Goal: Task Accomplishment & Management: Manage account settings

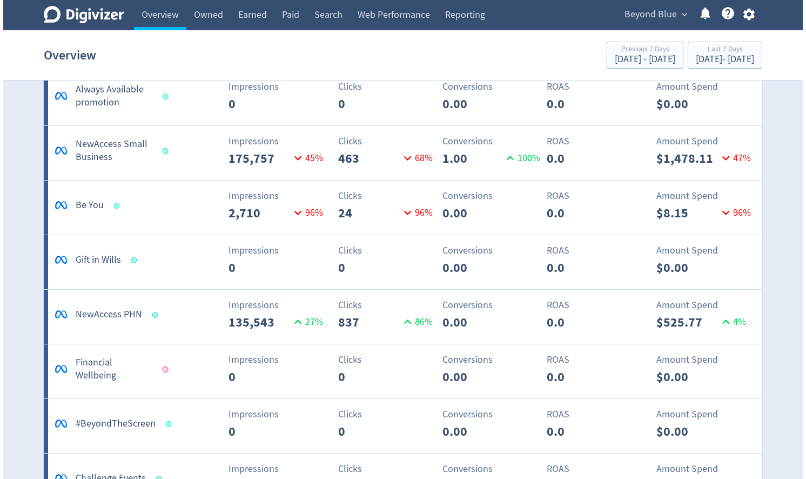
scroll to position [1254, 0]
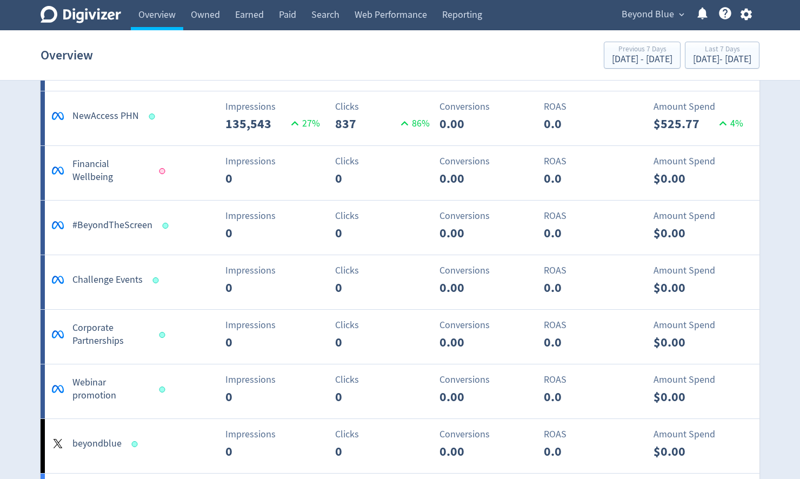
click at [630, 12] on span "Beyond Blue" at bounding box center [648, 14] width 52 height 17
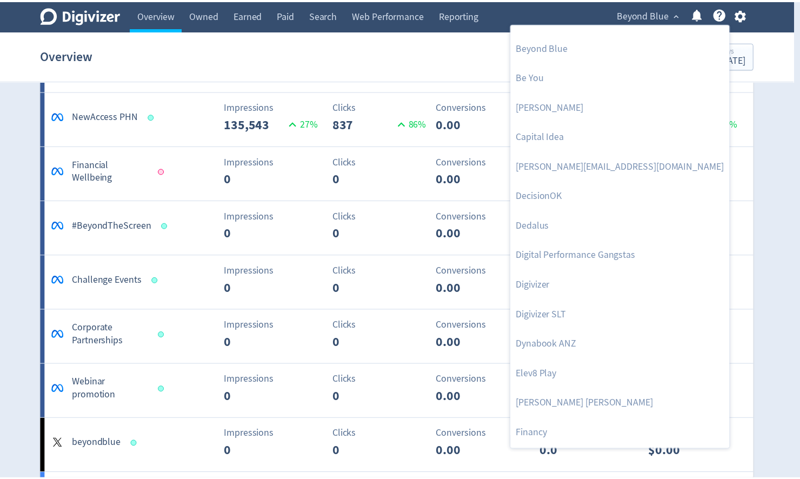
scroll to position [303, 0]
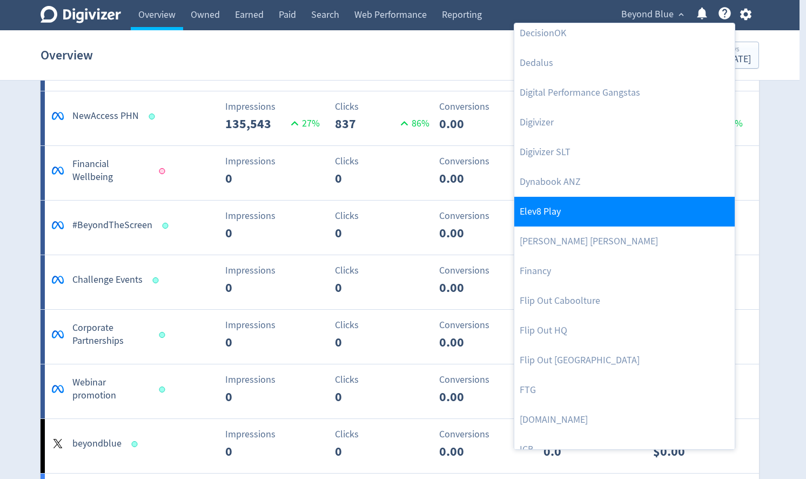
click at [565, 212] on link "Elev8 Play" at bounding box center [625, 212] width 221 height 30
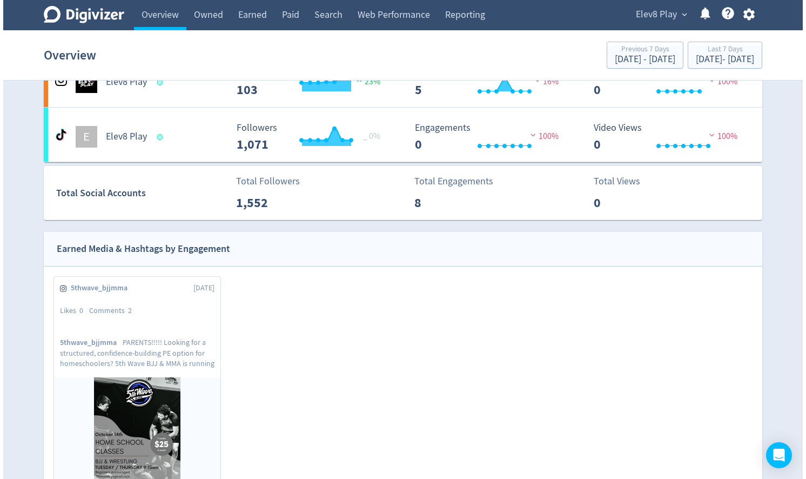
scroll to position [86, 0]
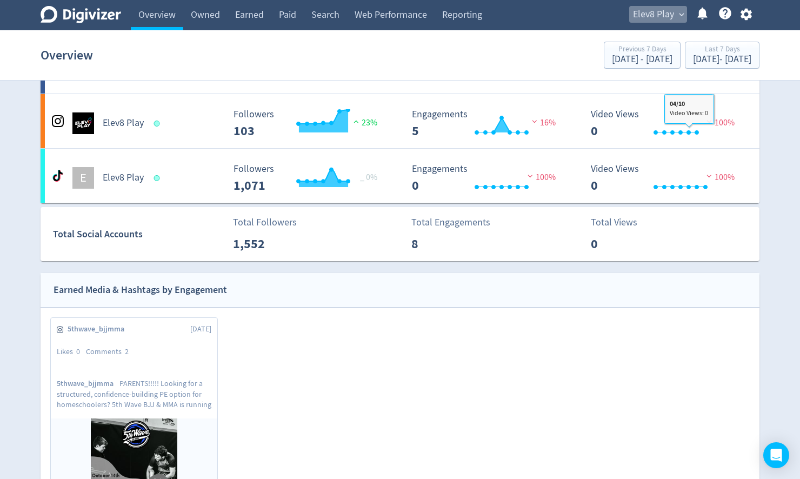
click at [678, 11] on span "expand_more" at bounding box center [682, 15] width 10 height 10
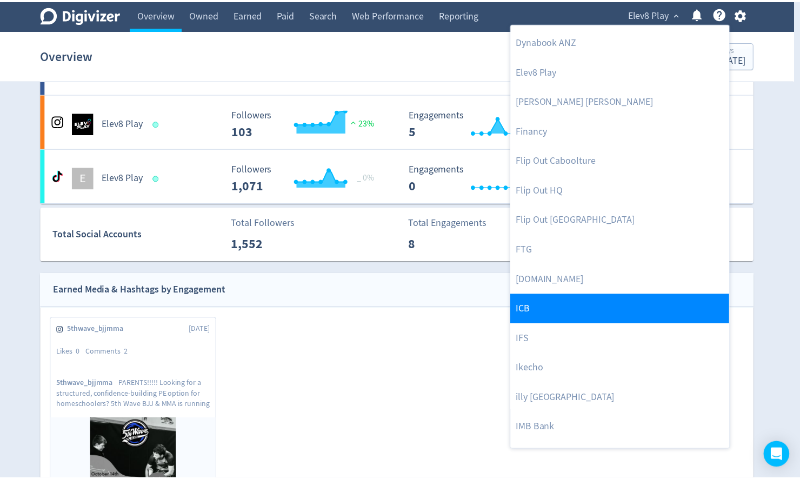
scroll to position [562, 0]
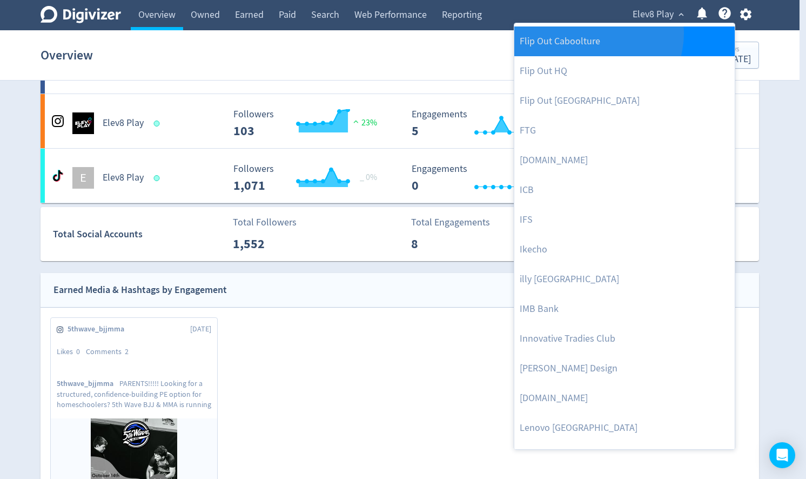
click at [596, 34] on link "Flip Out Caboolture" at bounding box center [625, 41] width 221 height 30
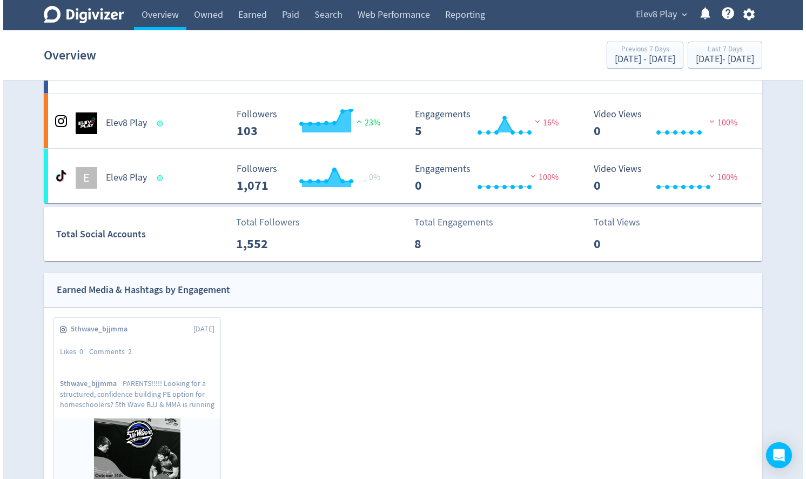
scroll to position [0, 0]
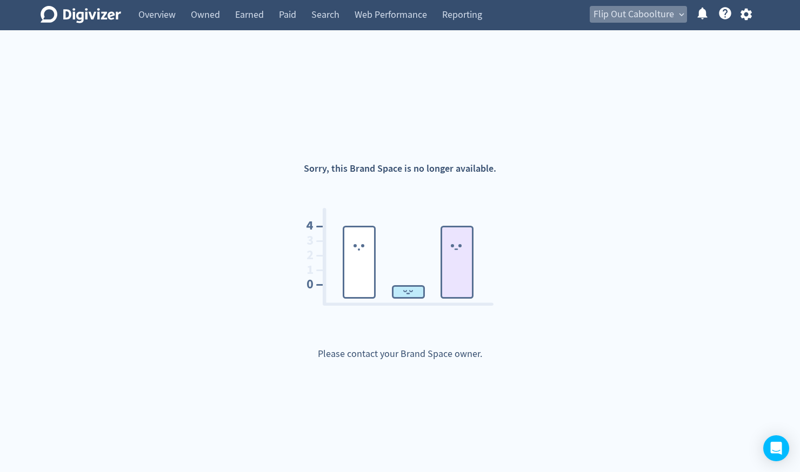
click at [665, 18] on span "Flip Out Caboolture" at bounding box center [633, 14] width 81 height 17
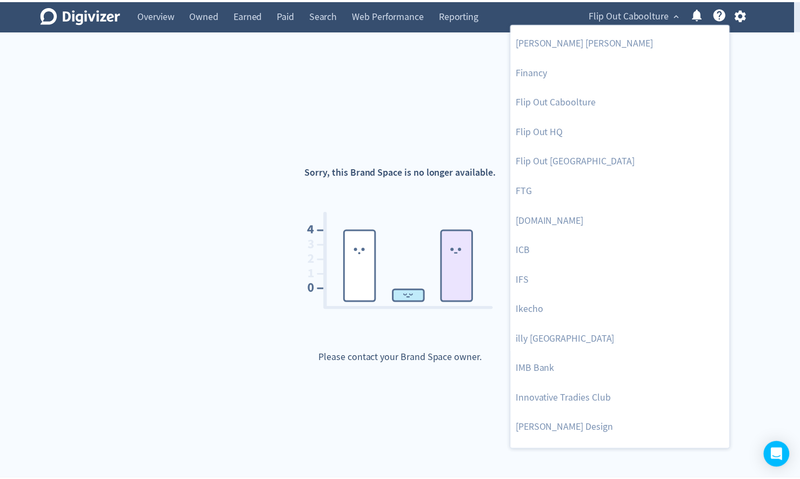
scroll to position [605, 0]
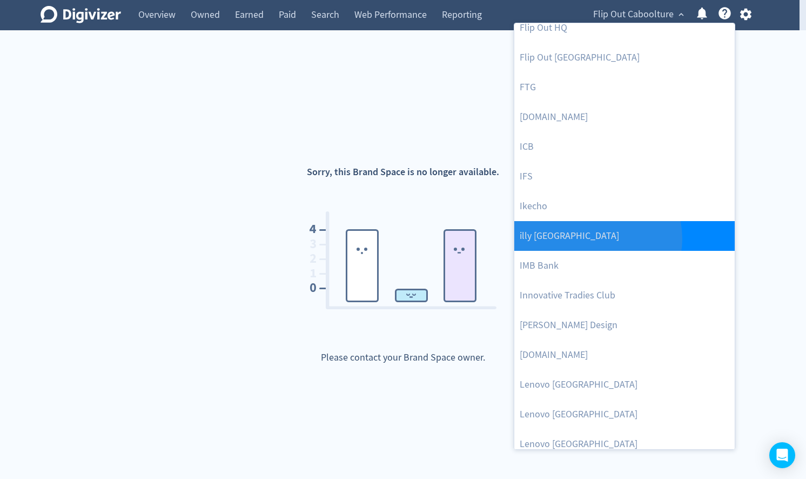
click at [596, 238] on link "illy [GEOGRAPHIC_DATA]" at bounding box center [625, 236] width 221 height 30
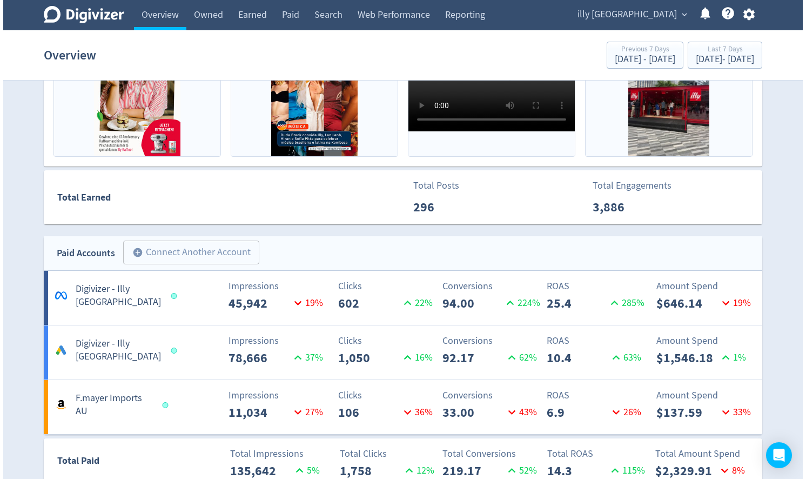
scroll to position [432, 0]
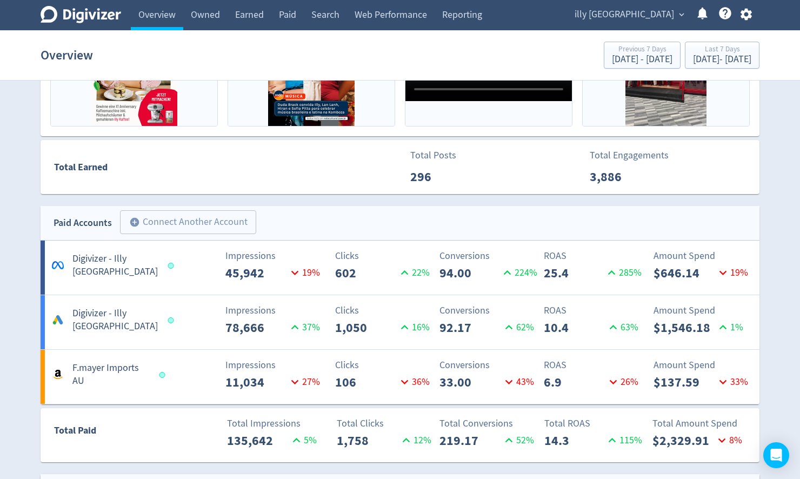
click at [672, 17] on span "illy [GEOGRAPHIC_DATA]" at bounding box center [623, 14] width 99 height 17
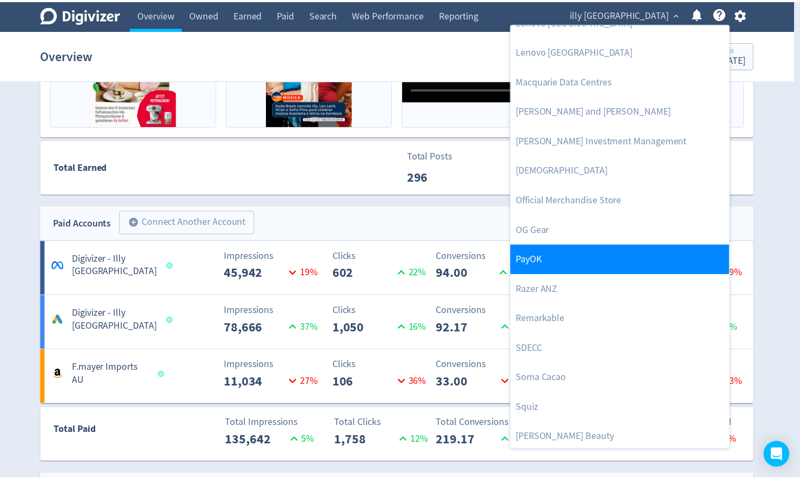
scroll to position [1090, 0]
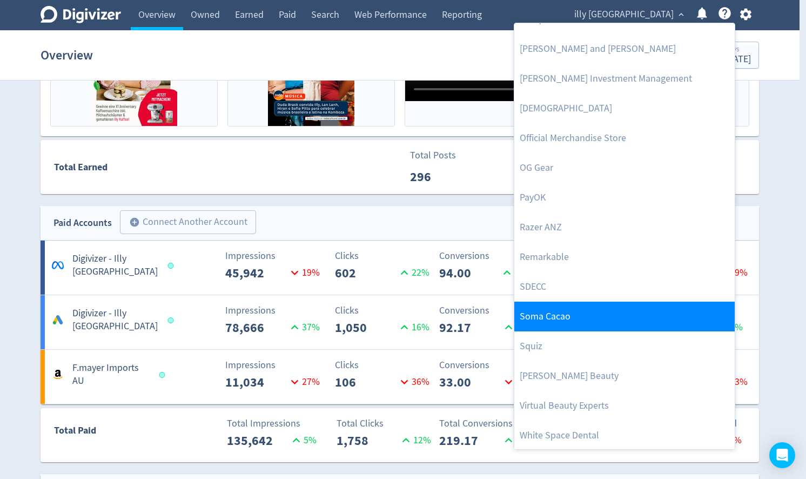
click at [560, 313] on link "Soma Cacao" at bounding box center [625, 317] width 221 height 30
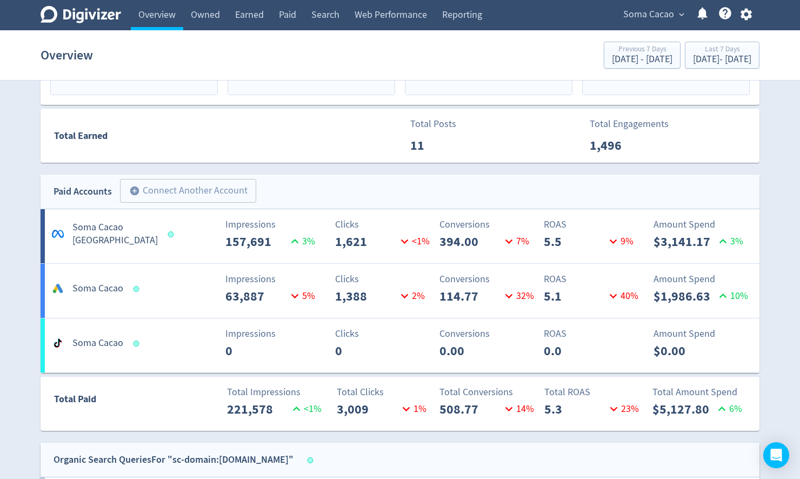
scroll to position [519, 0]
click at [650, 12] on span "Soma Cacao" at bounding box center [648, 14] width 51 height 17
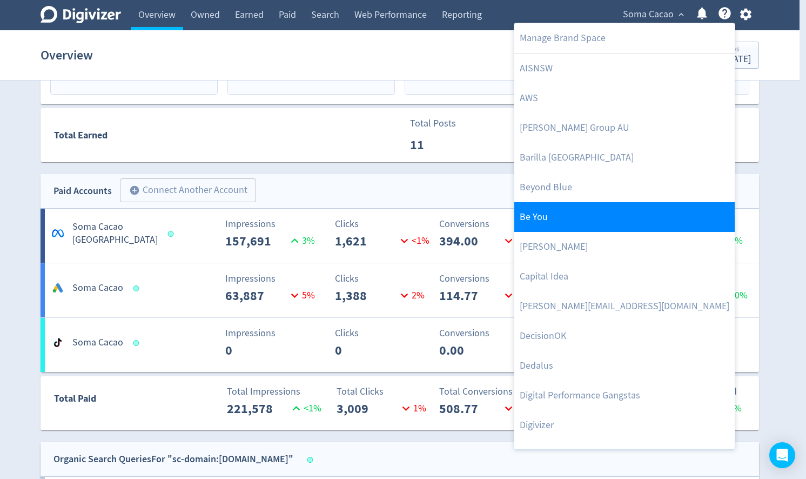
click at [558, 209] on link "Be You" at bounding box center [625, 217] width 221 height 30
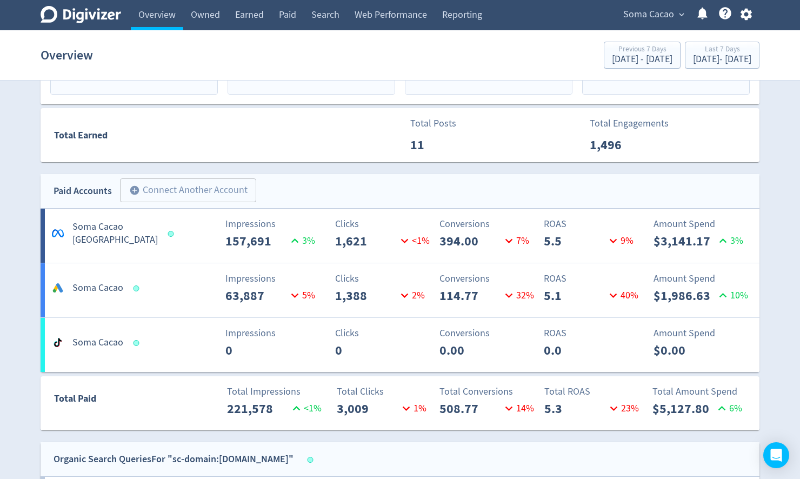
scroll to position [0, 0]
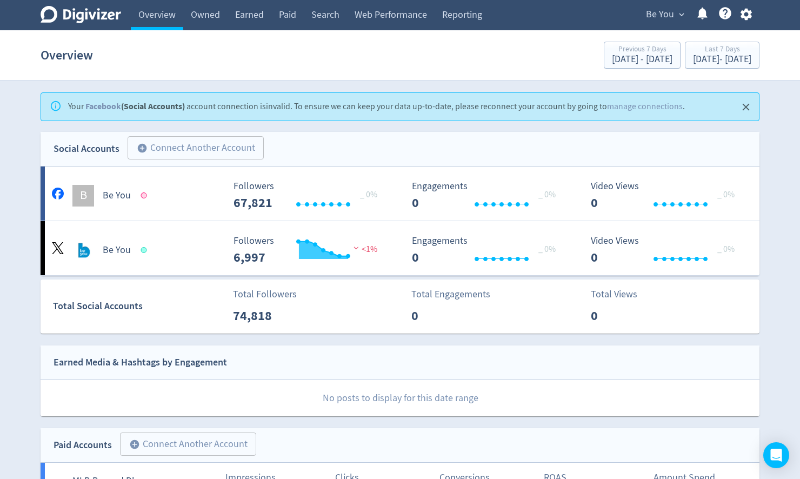
click at [740, 105] on icon "Close" at bounding box center [746, 107] width 12 height 12
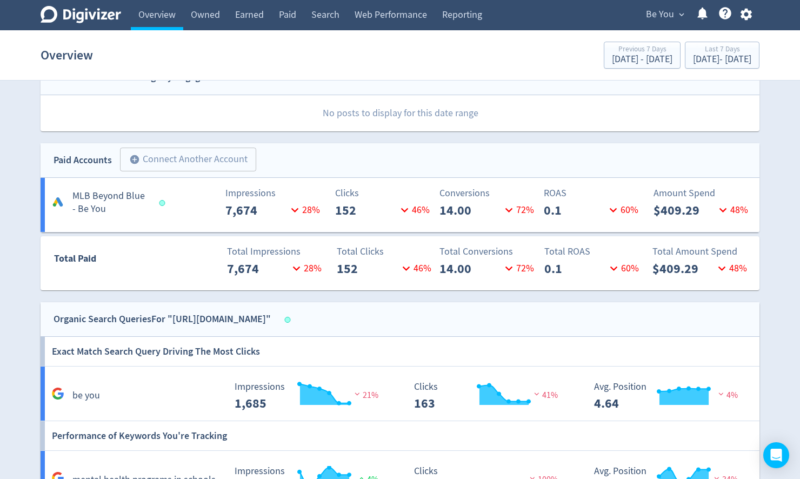
scroll to position [259, 0]
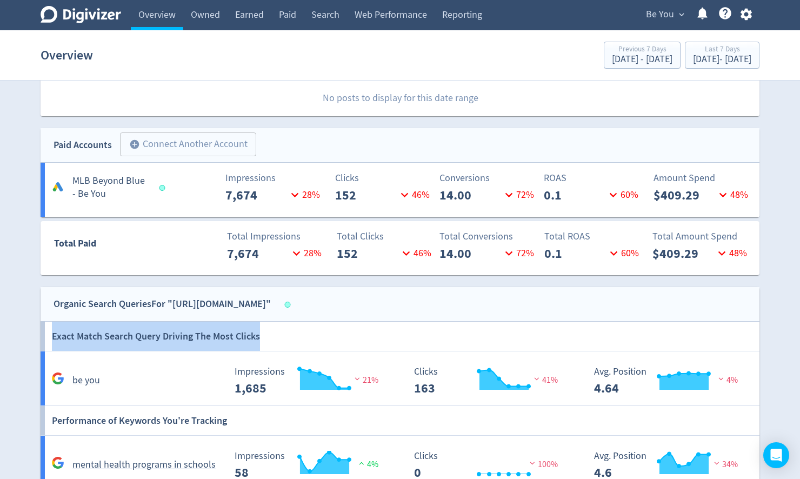
drag, startPoint x: 257, startPoint y: 335, endPoint x: 42, endPoint y: 344, distance: 215.8
click at [42, 344] on div "Exact Match Search Query Driving The Most Clicks" at bounding box center [400, 336] width 719 height 29
